Goal: Task Accomplishment & Management: Complete application form

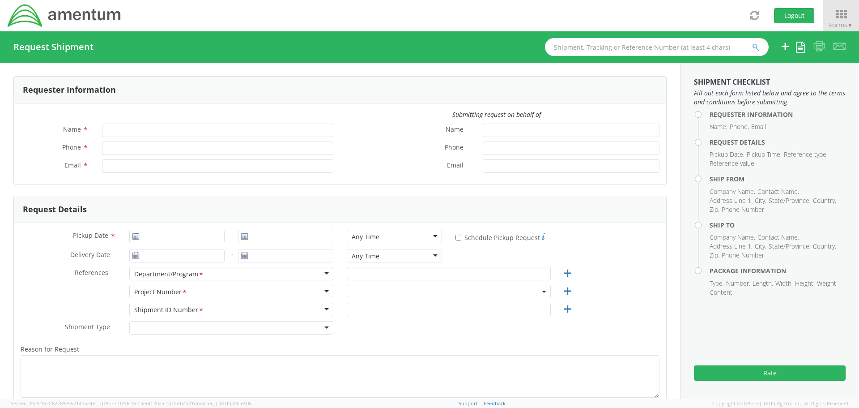
type input "[PERSON_NAME]"
type input "[PHONE_NUMBER]"
type input "[PERSON_NAME][EMAIL_ADDRESS][PERSON_NAME][DOMAIN_NAME]"
click at [363, 291] on span at bounding box center [449, 291] width 204 height 13
select select "ADMN.100123.SVDSK"
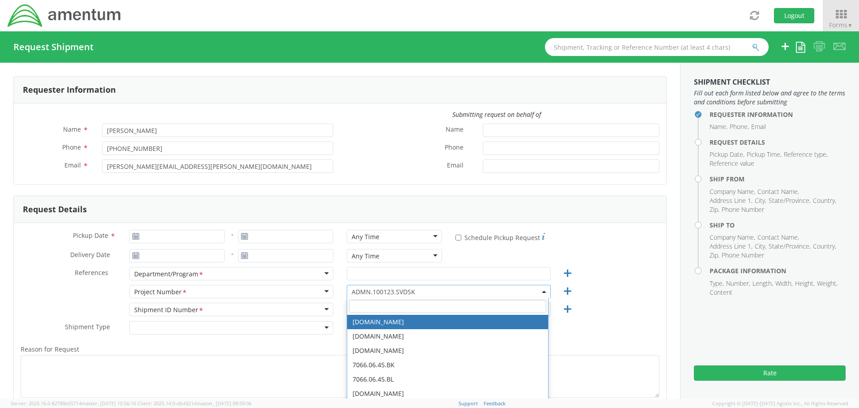
click at [363, 306] on input "search" at bounding box center [447, 305] width 197 height 13
paste input "2677.09.09.01.000.0"
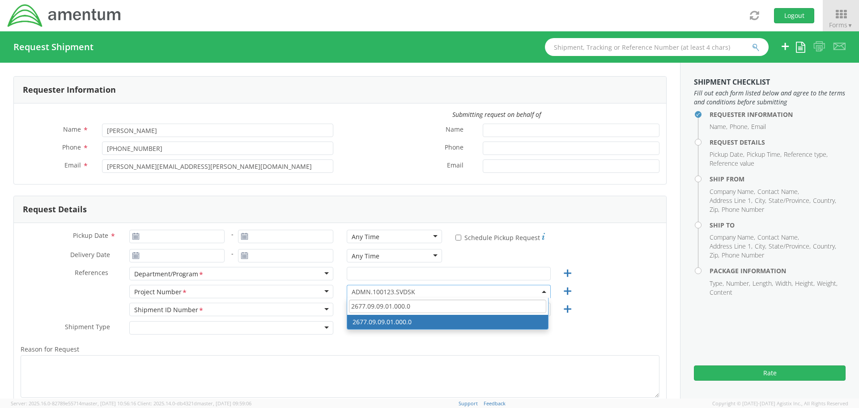
type input "2677.09.09.01.000.0"
